Goal: Navigation & Orientation: Find specific page/section

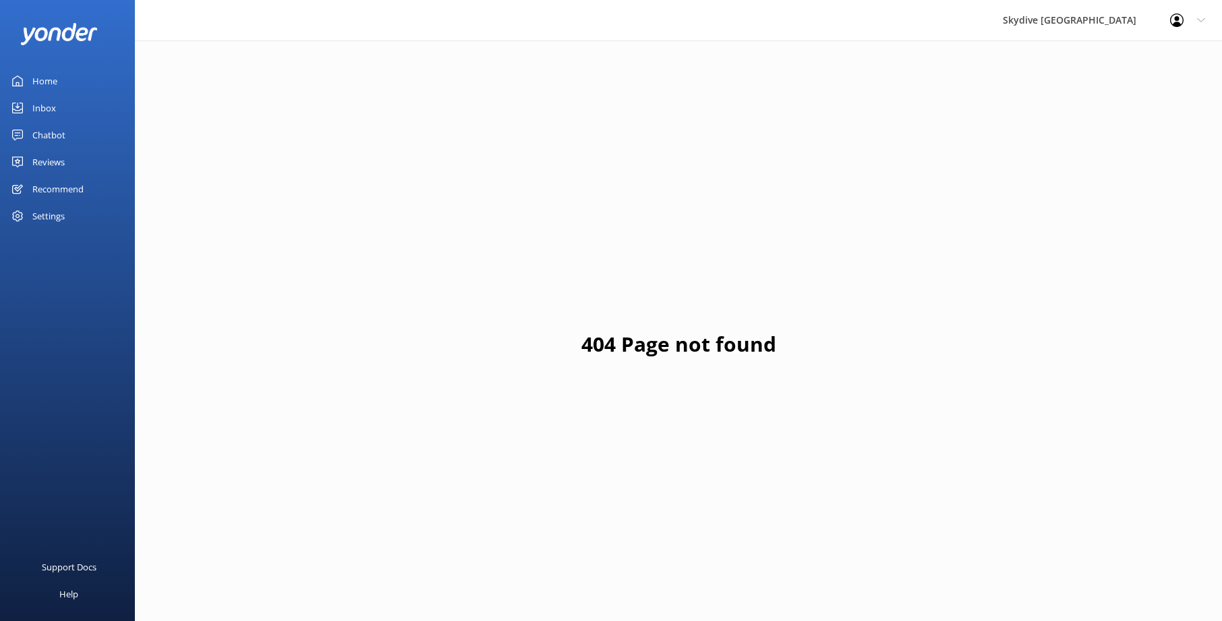
click at [48, 90] on div "Home" at bounding box center [44, 80] width 25 height 27
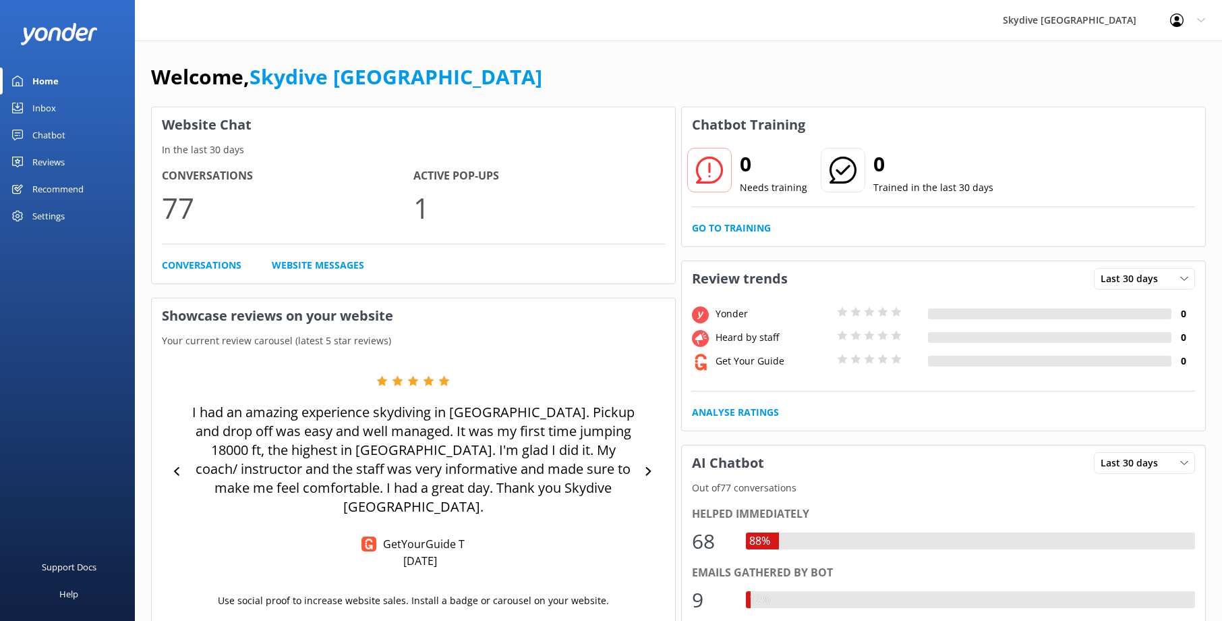
click at [58, 111] on link "Inbox" at bounding box center [67, 107] width 135 height 27
